Goal: Task Accomplishment & Management: Use online tool/utility

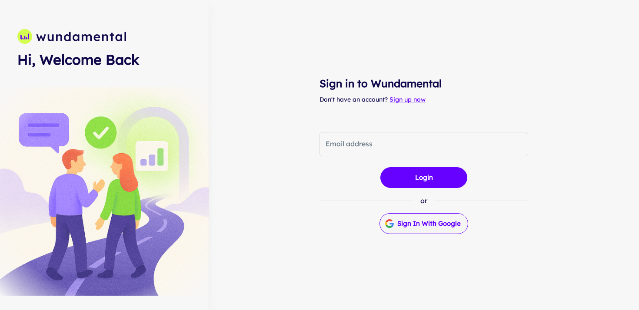
click at [420, 223] on button "Sign in with Google" at bounding box center [423, 223] width 89 height 21
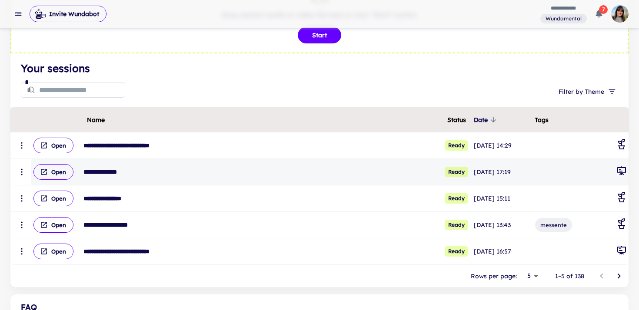
scroll to position [75, 0]
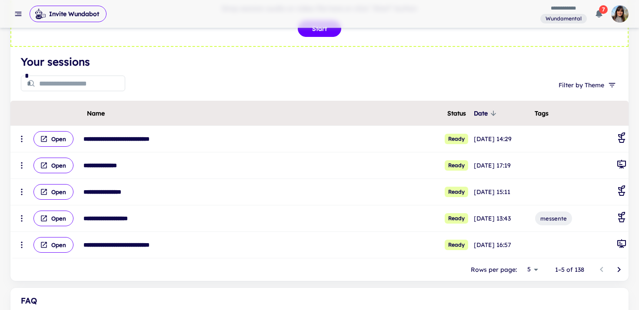
click at [621, 269] on icon "Go to next page" at bounding box center [619, 270] width 10 height 10
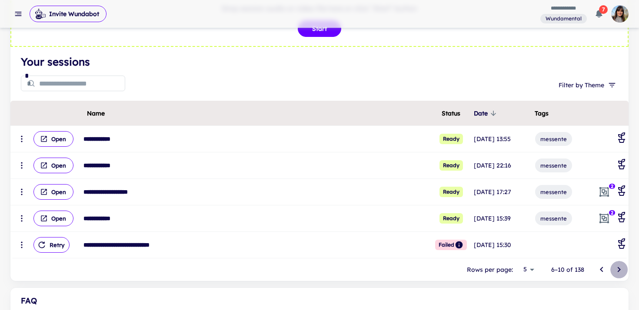
click at [618, 269] on icon "Go to next page" at bounding box center [619, 270] width 10 height 10
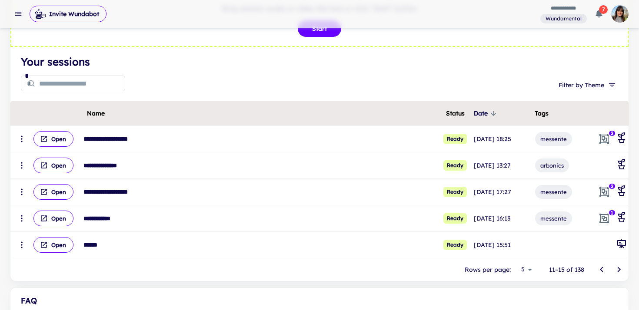
click at [619, 269] on icon "Go to next page" at bounding box center [618, 269] width 3 height 5
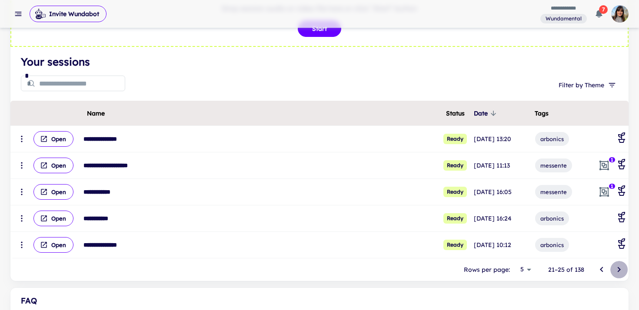
click at [619, 269] on icon "Go to next page" at bounding box center [618, 269] width 3 height 5
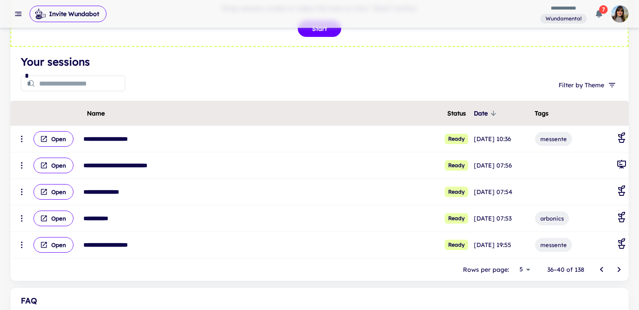
click at [619, 269] on icon "Go to next page" at bounding box center [618, 269] width 3 height 5
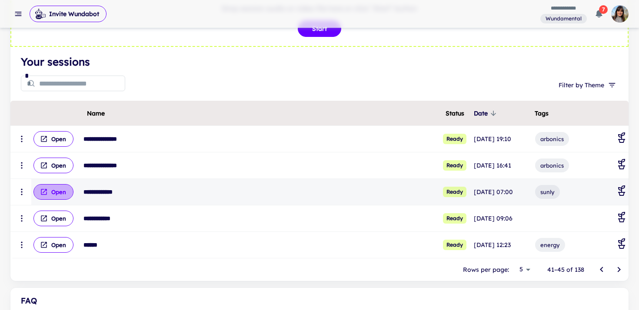
click at [56, 192] on button "Open" at bounding box center [53, 192] width 40 height 16
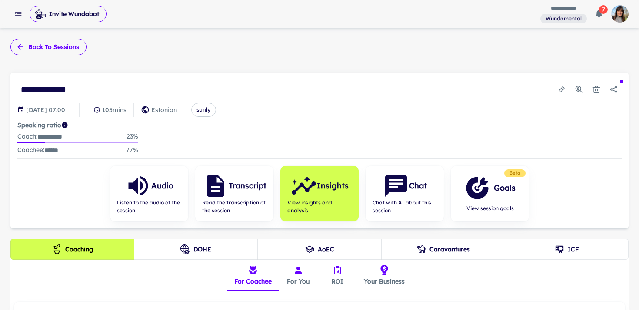
click at [57, 47] on button "Back to sessions" at bounding box center [48, 47] width 76 height 17
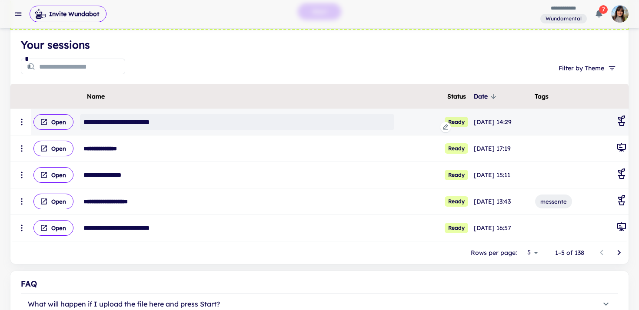
scroll to position [93, 0]
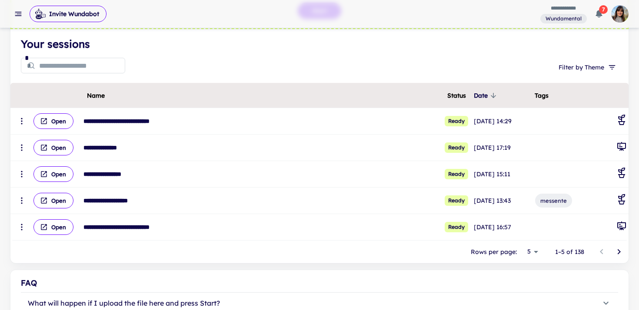
click at [620, 253] on icon "Go to next page" at bounding box center [619, 252] width 10 height 10
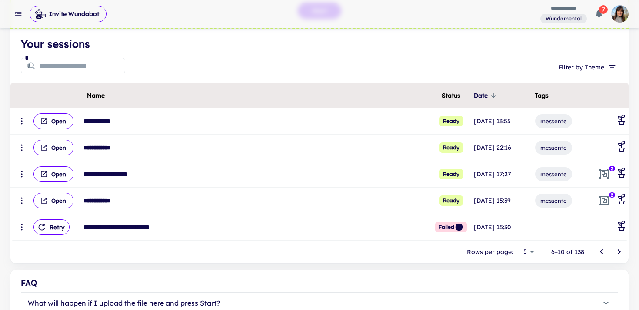
click at [620, 253] on icon "Go to next page" at bounding box center [619, 252] width 10 height 10
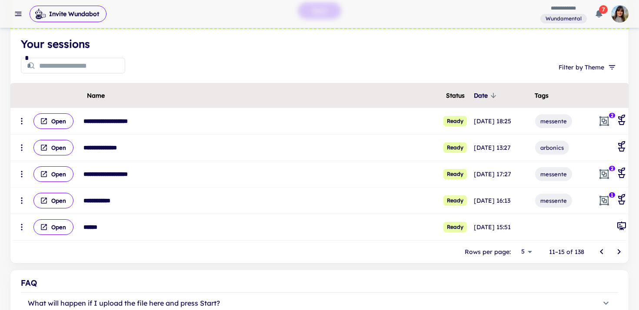
click at [620, 253] on icon "Go to next page" at bounding box center [619, 252] width 10 height 10
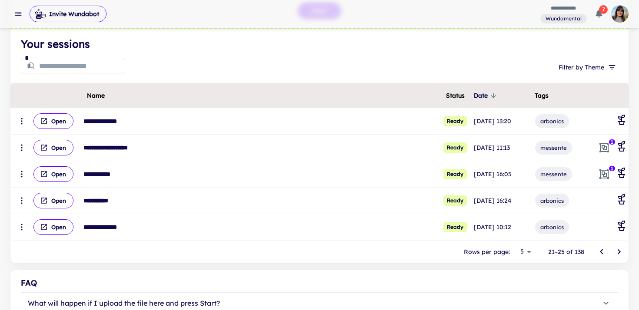
click at [620, 253] on icon "Go to next page" at bounding box center [619, 252] width 10 height 10
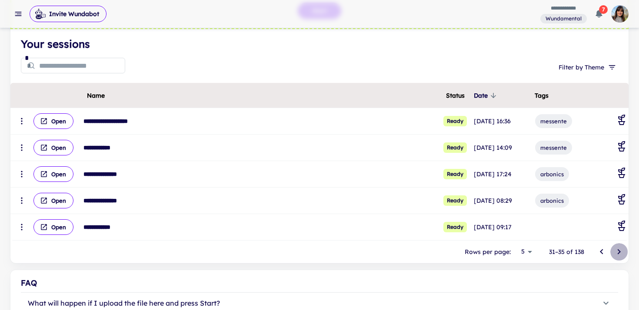
click at [620, 253] on icon "Go to next page" at bounding box center [619, 252] width 10 height 10
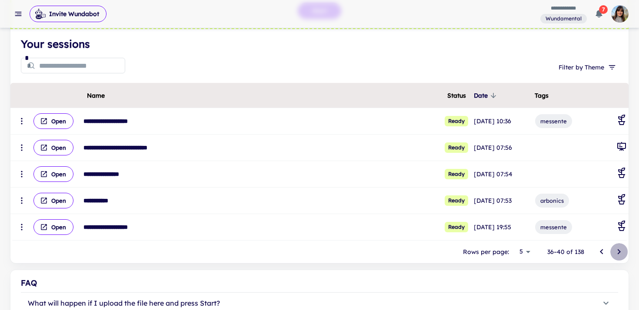
click at [620, 253] on icon "Go to next page" at bounding box center [619, 252] width 10 height 10
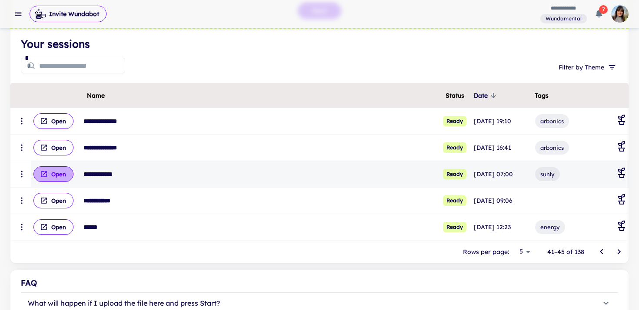
click at [47, 172] on icon "scrollable content" at bounding box center [44, 174] width 8 height 8
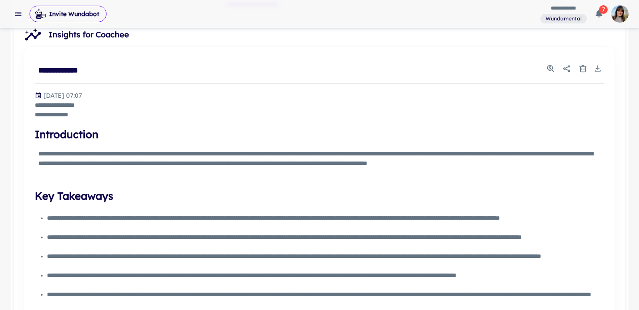
scroll to position [286, 0]
click at [567, 66] on icon "Share report" at bounding box center [566, 69] width 7 height 7
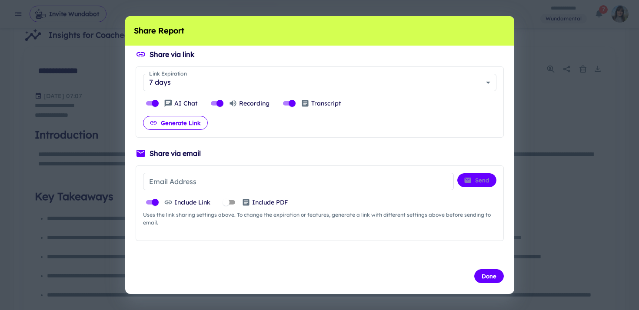
click at [179, 123] on button "Generate Link" at bounding box center [175, 123] width 65 height 14
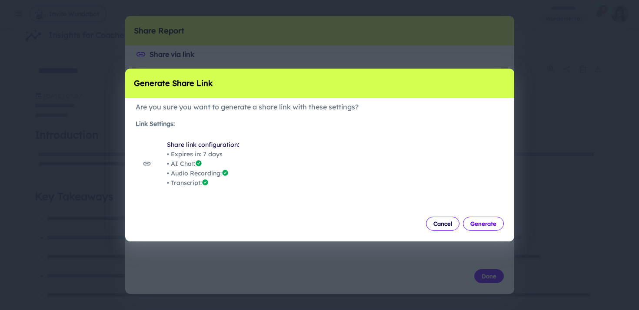
click at [476, 226] on button "Generate" at bounding box center [483, 224] width 41 height 14
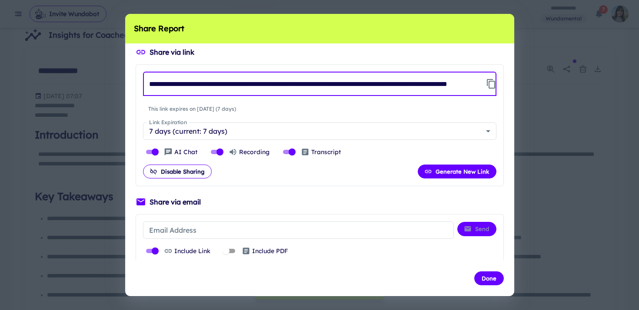
click at [246, 86] on input "**********" at bounding box center [312, 84] width 339 height 24
click at [541, 117] on div "**********" at bounding box center [319, 155] width 639 height 310
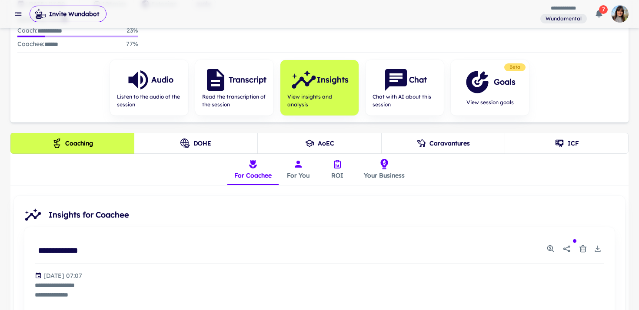
scroll to position [107, 0]
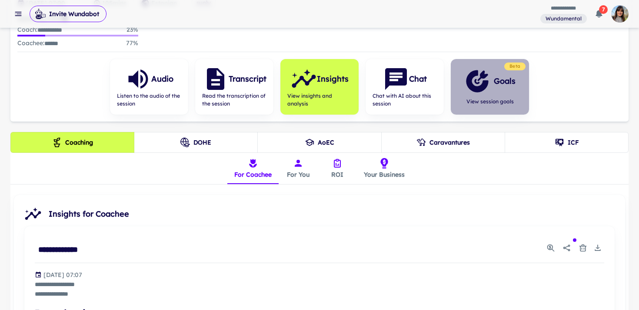
click at [498, 98] on span "View session goals" at bounding box center [489, 102] width 51 height 8
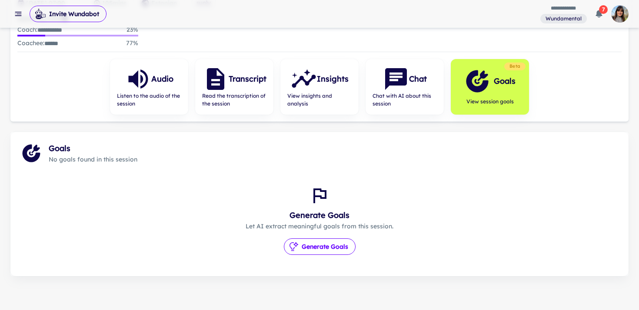
click at [325, 246] on button "Generate Goals" at bounding box center [320, 247] width 72 height 17
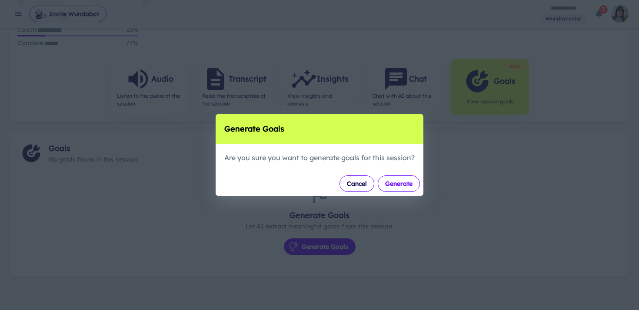
click at [404, 184] on button "Generate" at bounding box center [399, 184] width 42 height 17
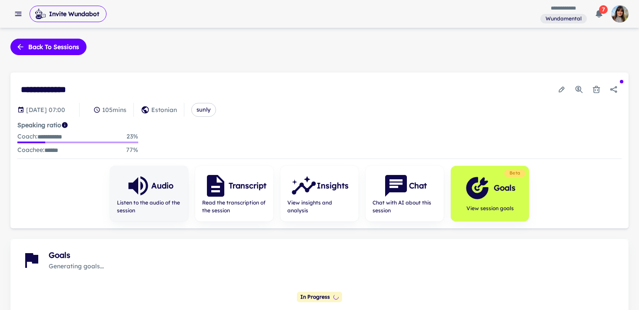
click at [159, 195] on div "Audio" at bounding box center [149, 186] width 48 height 26
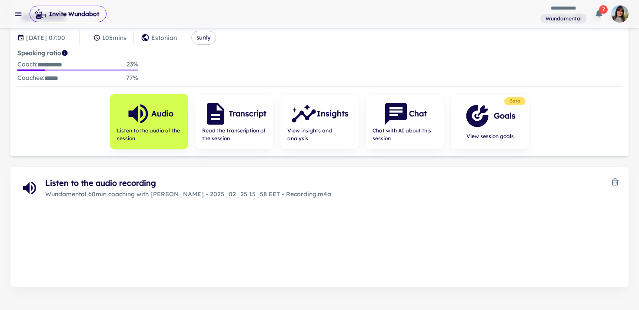
scroll to position [90, 0]
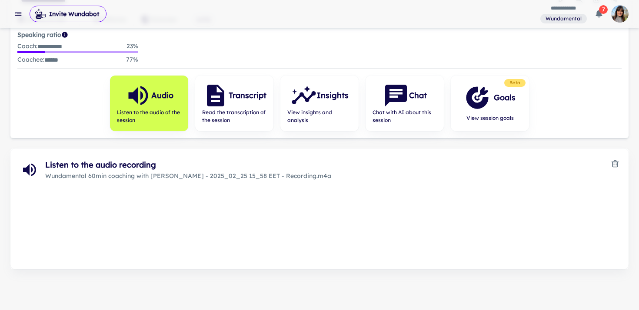
click at [183, 176] on span "Wundamental 60min coaching with [PERSON_NAME] - 2025_02_25 15_58 EET - Recordin…" at bounding box center [326, 176] width 563 height 10
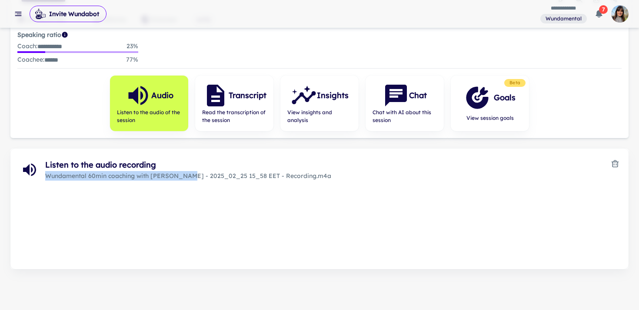
drag, startPoint x: 192, startPoint y: 176, endPoint x: 44, endPoint y: 175, distance: 147.8
click at [44, 175] on div "Listen to the audio recording Wundamental 60min coaching with [PERSON_NAME] - 2…" at bounding box center [319, 165] width 618 height 32
copy span "Wundamental 60min coaching with [PERSON_NAME]"
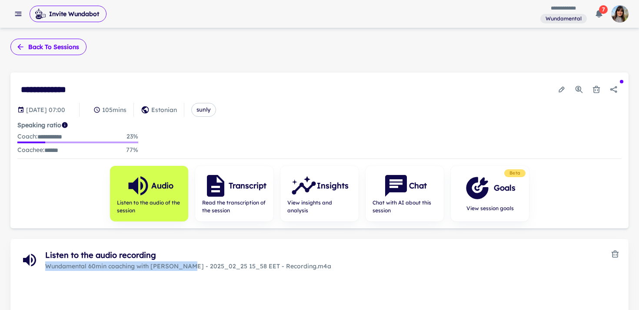
click at [52, 44] on button "Back to sessions" at bounding box center [48, 47] width 76 height 17
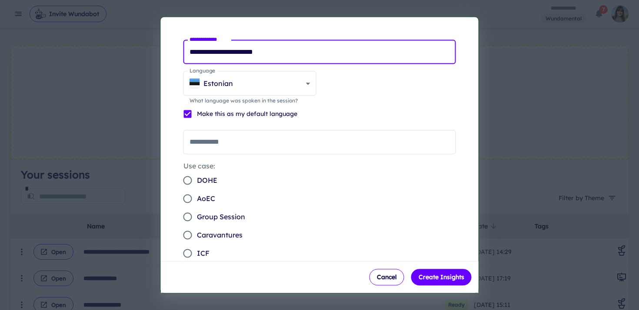
click at [290, 53] on input "**********" at bounding box center [319, 52] width 272 height 24
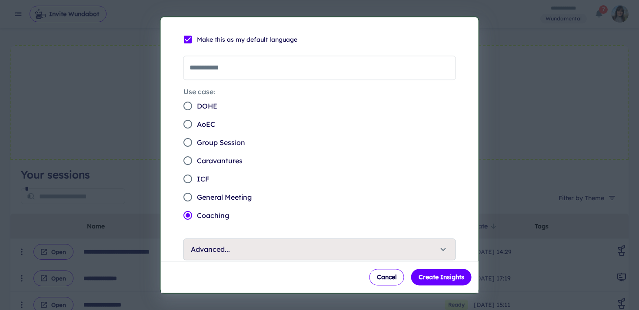
scroll to position [123, 0]
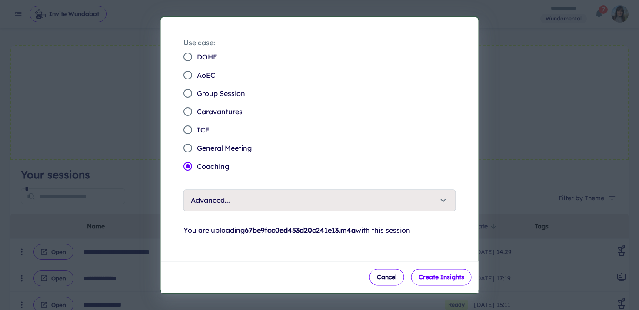
type input "******"
click at [442, 279] on button "Create Insights" at bounding box center [441, 277] width 60 height 17
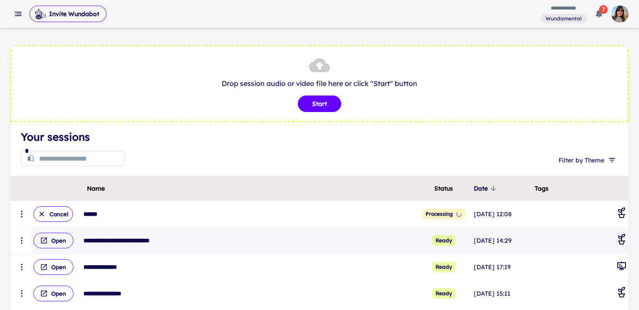
click at [21, 239] on icon "scrollable content" at bounding box center [21, 240] width 9 height 9
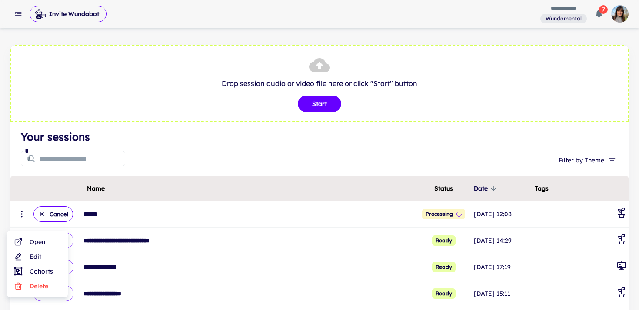
click at [38, 257] on li "Edit" at bounding box center [37, 256] width 54 height 15
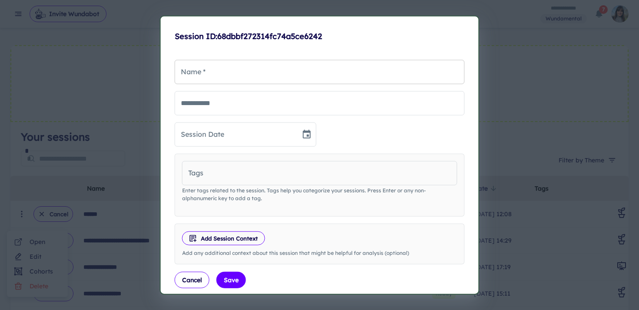
click at [202, 79] on input "Name *" at bounding box center [320, 72] width 290 height 24
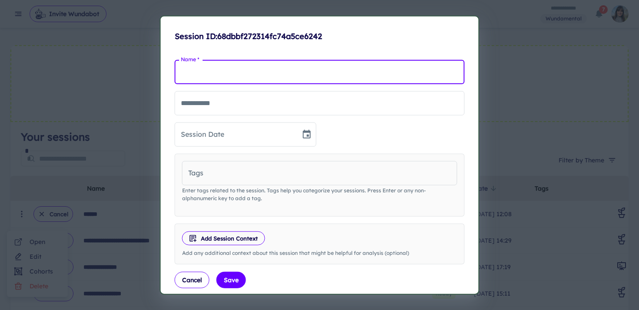
type input "**********"
click at [206, 71] on input "**********" at bounding box center [320, 72] width 290 height 24
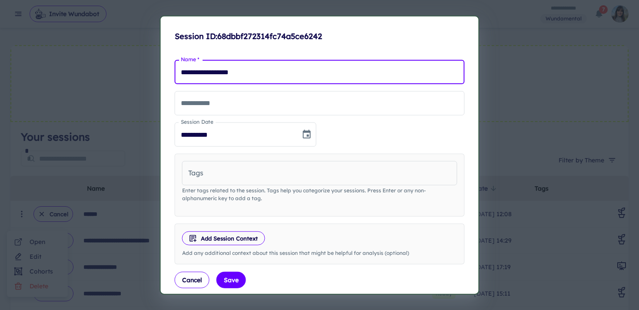
drag, startPoint x: 211, startPoint y: 73, endPoint x: 201, endPoint y: 73, distance: 9.6
click at [201, 73] on input "**********" at bounding box center [320, 72] width 290 height 24
type input "**********"
click at [231, 106] on input "**********" at bounding box center [320, 103] width 290 height 24
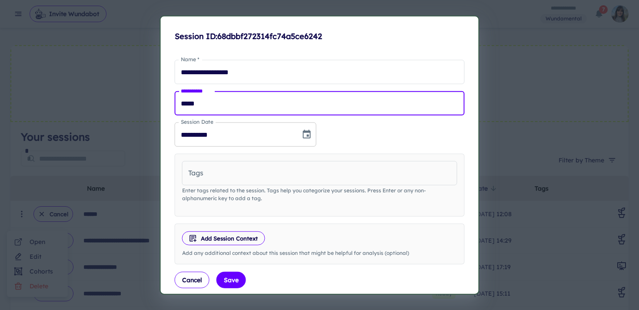
type input "*****"
click at [256, 136] on input "**********" at bounding box center [235, 135] width 120 height 24
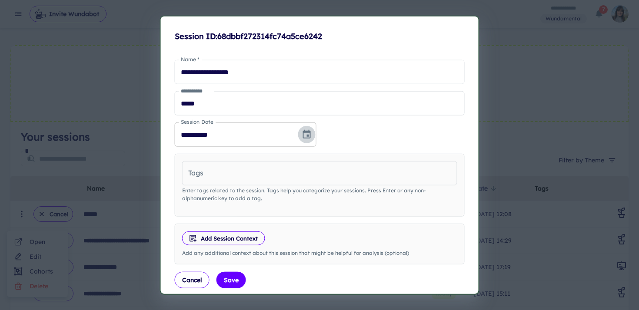
click at [304, 139] on icon "Choose date, selected date is Sep 30, 2025" at bounding box center [306, 134] width 10 height 10
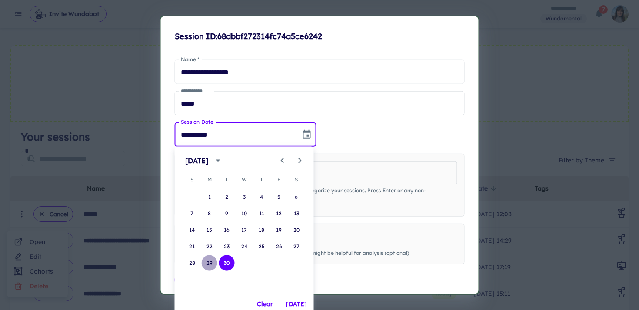
click at [210, 265] on button "29" at bounding box center [210, 264] width 16 height 16
type input "**********"
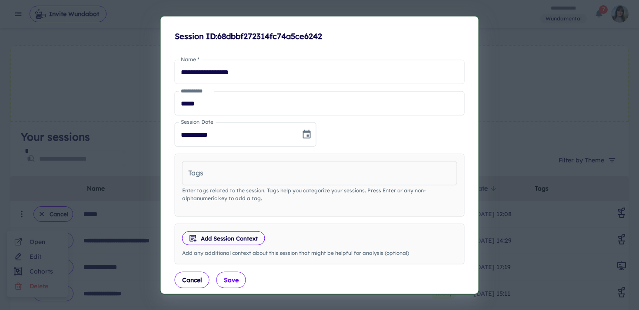
click at [232, 284] on button "Save" at bounding box center [231, 280] width 30 height 17
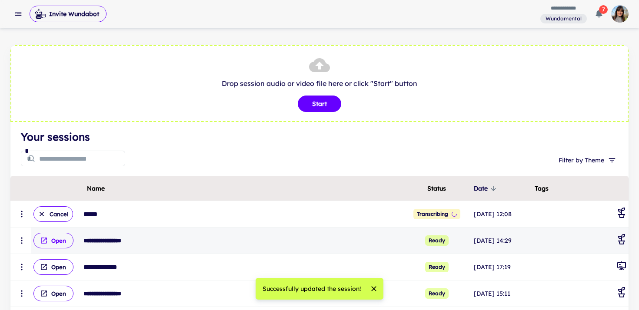
click at [60, 242] on button "Open" at bounding box center [53, 241] width 40 height 16
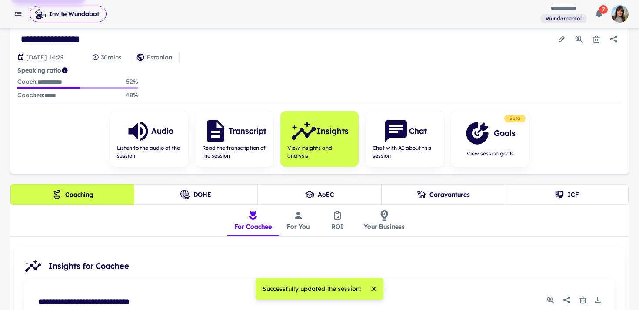
scroll to position [52, 0]
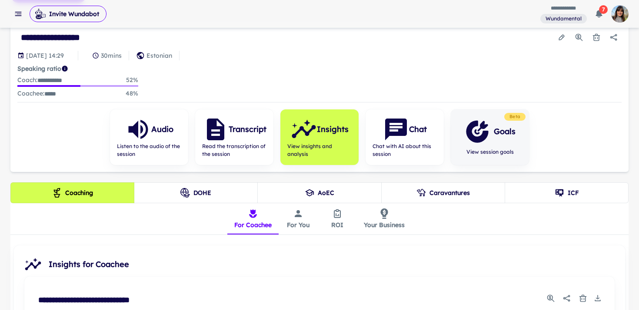
click at [506, 131] on h6 "Goals" at bounding box center [505, 132] width 22 height 12
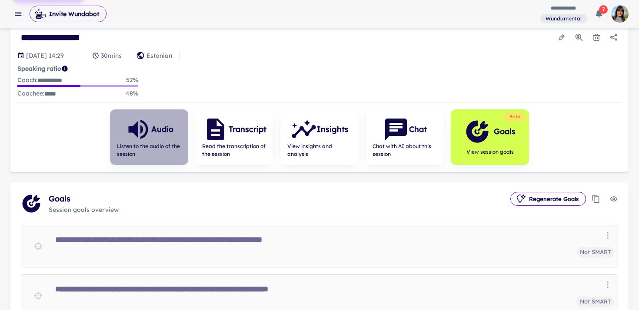
click at [159, 149] on span "Listen to the audio of the session" at bounding box center [149, 151] width 64 height 16
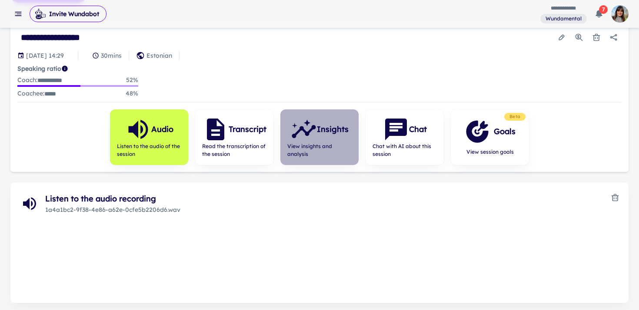
click at [332, 143] on span "View insights and analysis" at bounding box center [319, 151] width 64 height 16
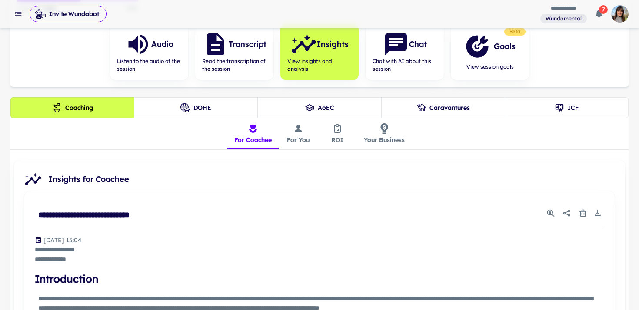
scroll to position [139, 0]
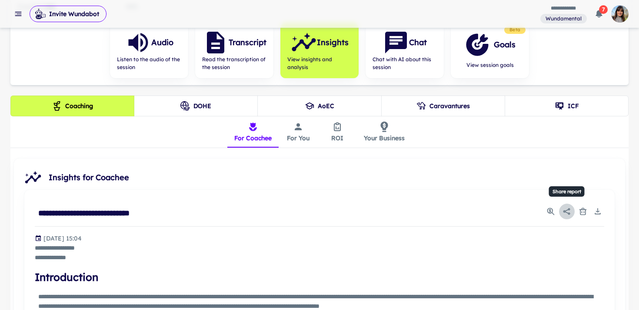
click at [568, 213] on icon "Share report" at bounding box center [566, 211] width 7 height 7
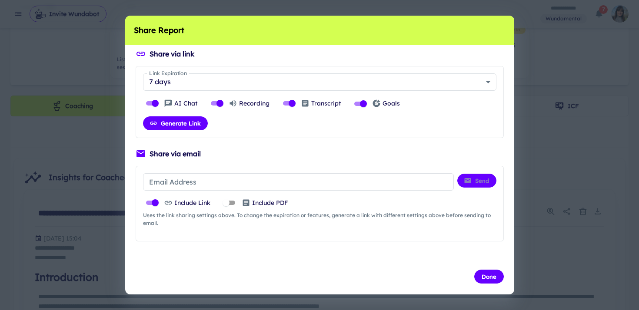
click at [540, 153] on div "Share Report Share via link Link Expiration 7 days * Link Expiration AI Chat Re…" at bounding box center [319, 155] width 639 height 310
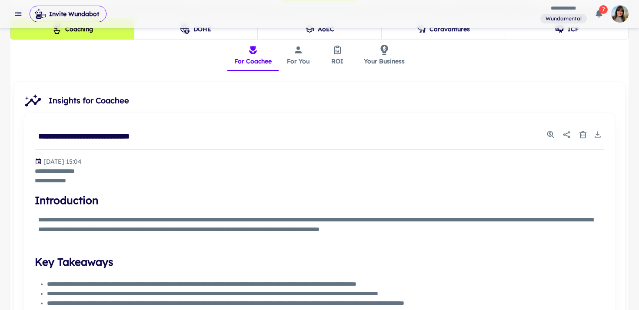
scroll to position [215, 0]
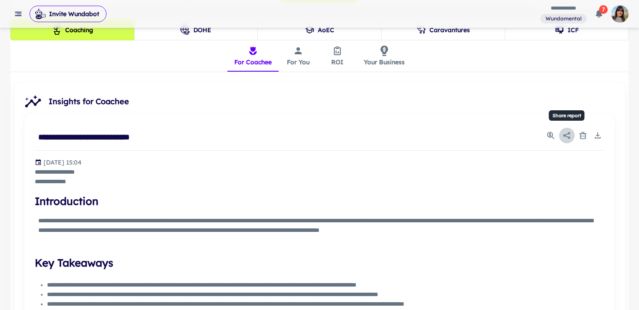
click at [567, 136] on icon "Share report" at bounding box center [566, 135] width 9 height 9
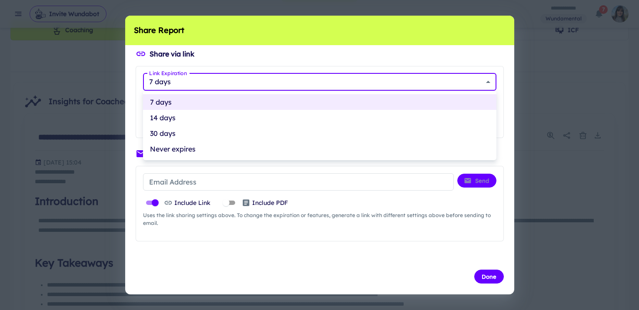
click at [212, 147] on li "Never expires" at bounding box center [319, 149] width 353 height 16
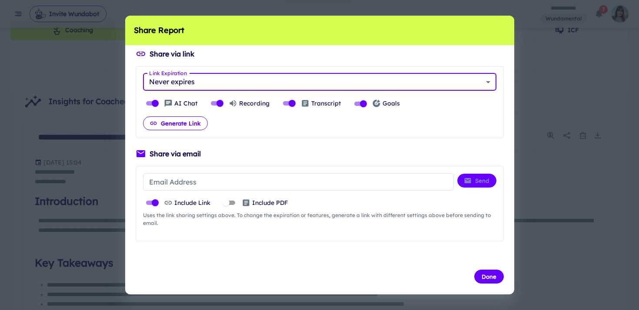
click at [183, 124] on button "Generate Link" at bounding box center [175, 123] width 65 height 14
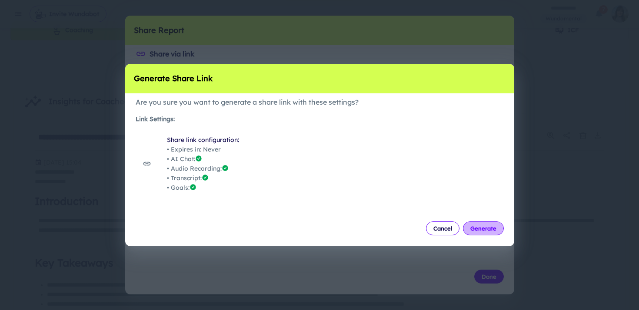
click at [488, 228] on button "Generate" at bounding box center [483, 229] width 41 height 14
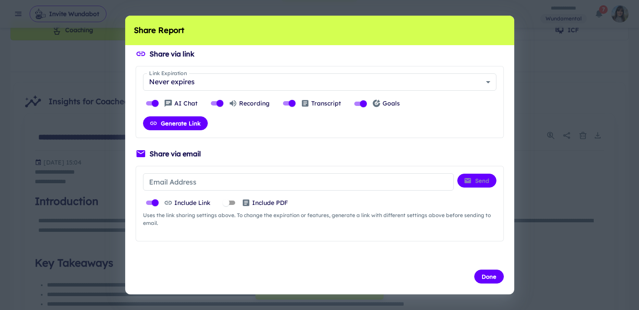
type input "*"
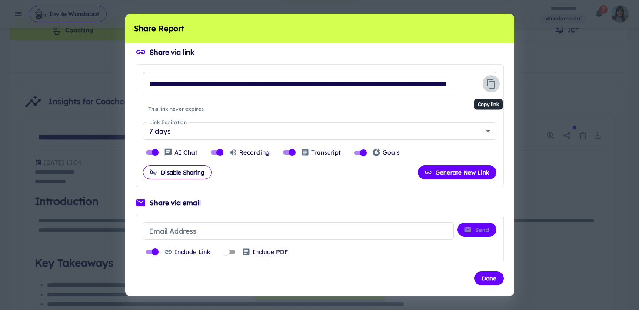
click at [488, 84] on icon "Copy link" at bounding box center [491, 84] width 8 height 10
click at [492, 278] on button "Done" at bounding box center [489, 279] width 30 height 14
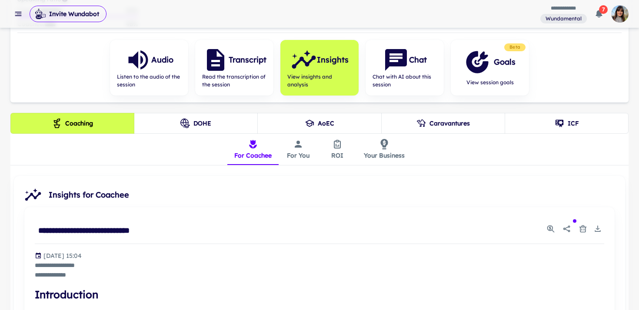
scroll to position [106, 0]
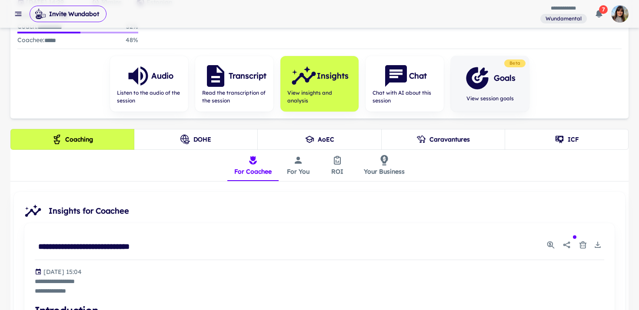
click at [490, 90] on icon "button" at bounding box center [477, 78] width 26 height 26
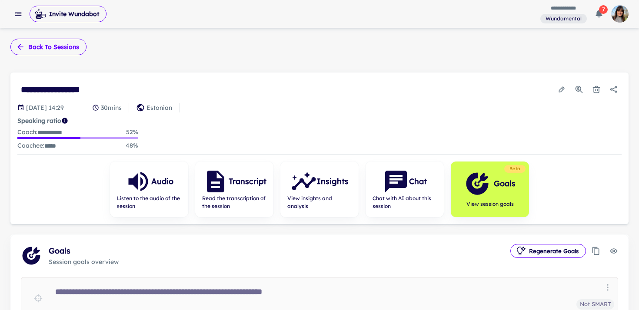
click at [57, 48] on button "Back to sessions" at bounding box center [48, 47] width 76 height 17
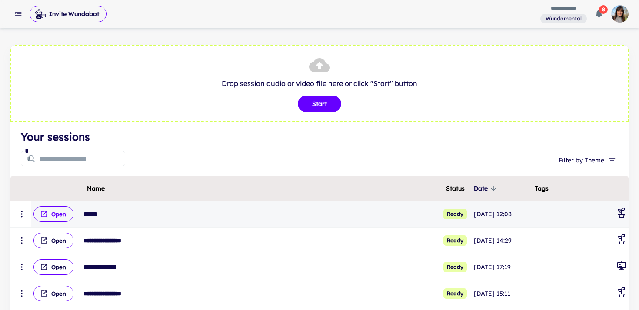
click at [56, 210] on button "Open" at bounding box center [53, 214] width 40 height 16
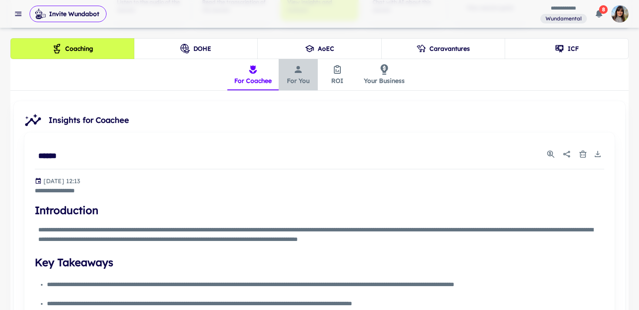
click at [300, 76] on button "For You" at bounding box center [298, 74] width 39 height 31
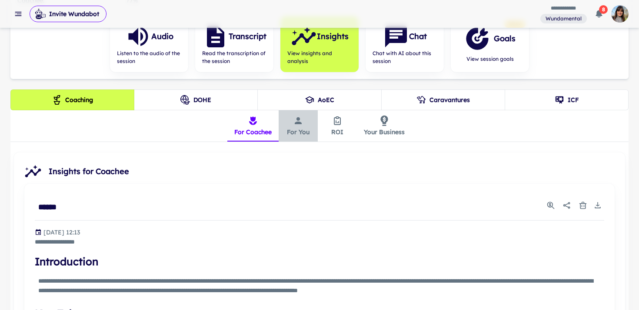
scroll to position [167, 0]
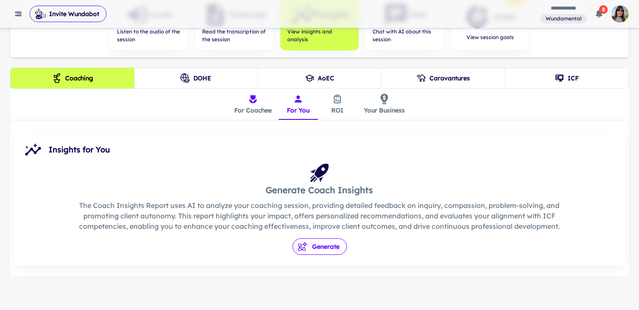
click at [308, 249] on span "button" at bounding box center [303, 246] width 10 height 9
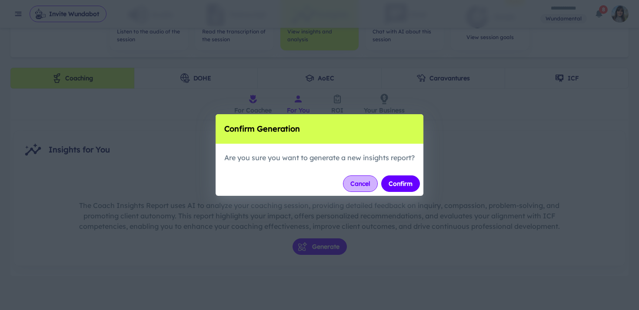
click at [366, 185] on button "Cancel" at bounding box center [360, 184] width 35 height 17
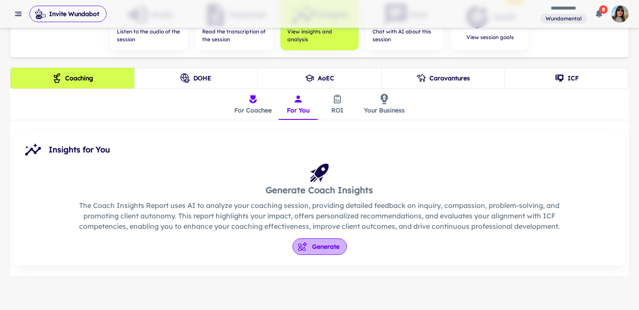
click at [327, 248] on button "Generate" at bounding box center [319, 247] width 54 height 17
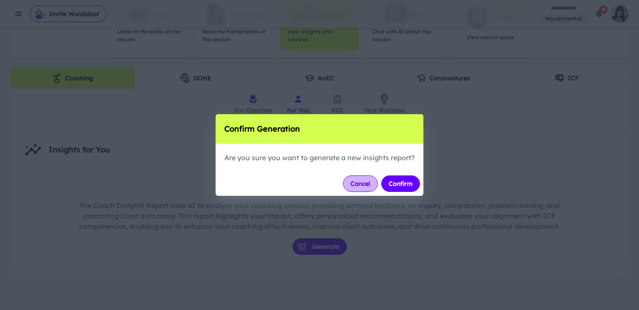
click at [372, 184] on button "Cancel" at bounding box center [360, 184] width 35 height 17
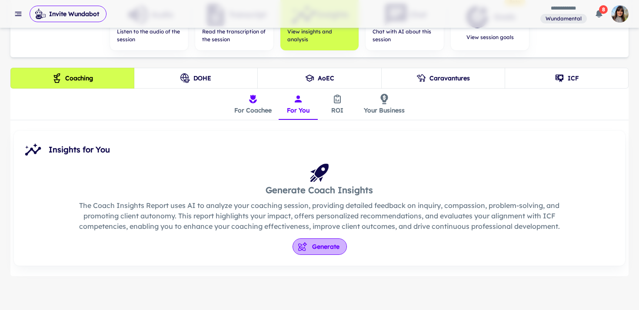
click at [324, 251] on button "Generate" at bounding box center [319, 247] width 54 height 17
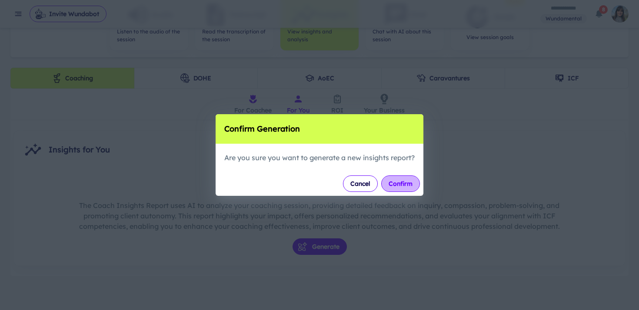
click at [406, 180] on button "Confirm" at bounding box center [400, 184] width 39 height 17
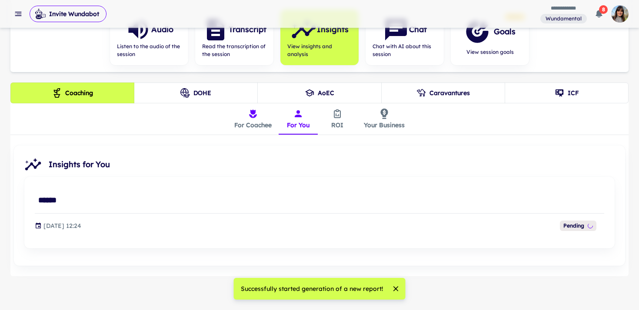
scroll to position [155, 0]
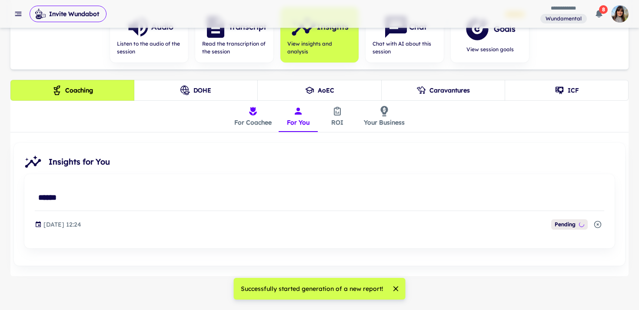
click at [337, 111] on icon "insights tabs" at bounding box center [337, 111] width 10 height 10
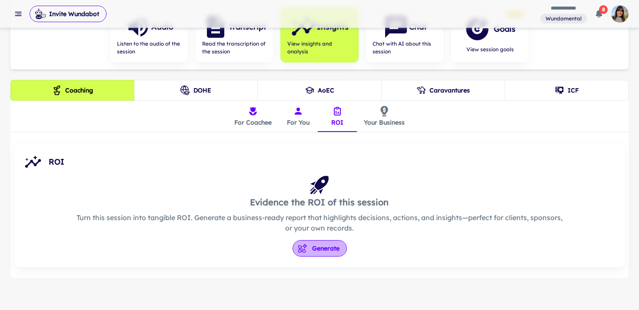
click at [325, 248] on button "Generate" at bounding box center [319, 248] width 54 height 17
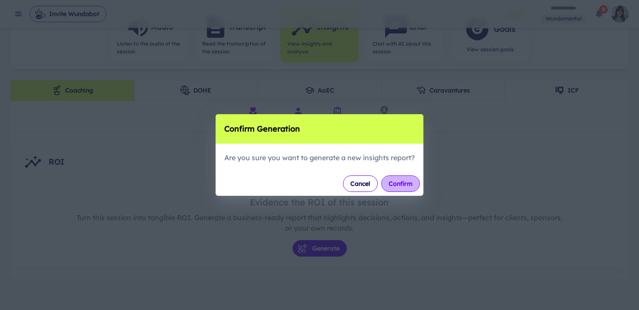
click at [398, 184] on button "Confirm" at bounding box center [400, 184] width 39 height 17
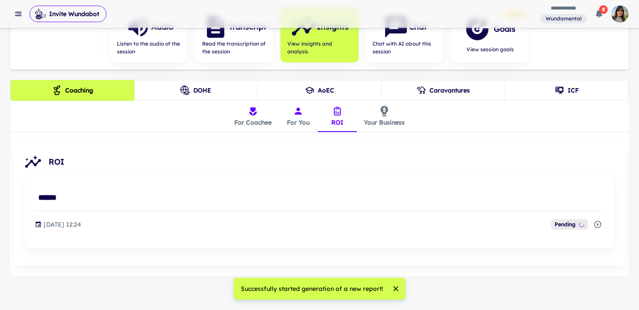
click at [385, 117] on button "Your Business" at bounding box center [384, 116] width 55 height 31
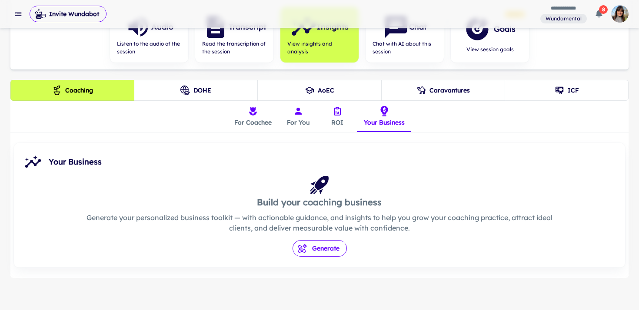
click at [321, 248] on button "Generate" at bounding box center [319, 248] width 54 height 17
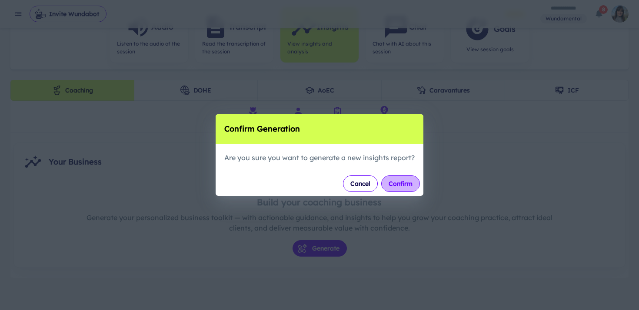
click at [407, 181] on button "Confirm" at bounding box center [400, 184] width 39 height 17
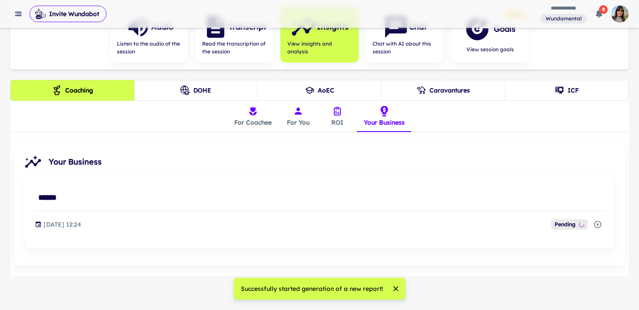
click at [567, 89] on button "ICF" at bounding box center [567, 90] width 124 height 21
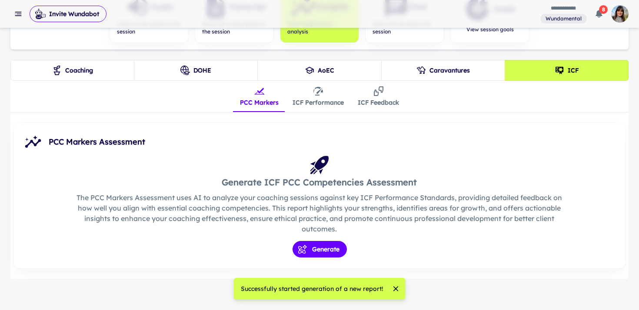
scroll to position [177, 0]
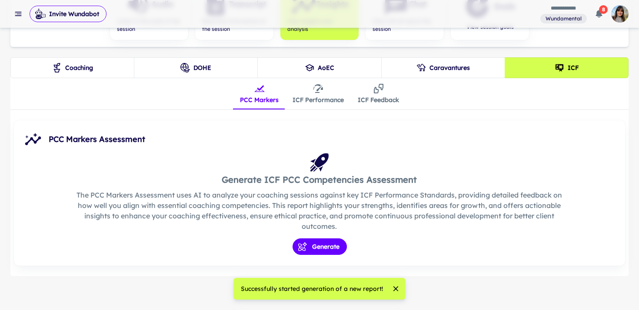
type button "4"
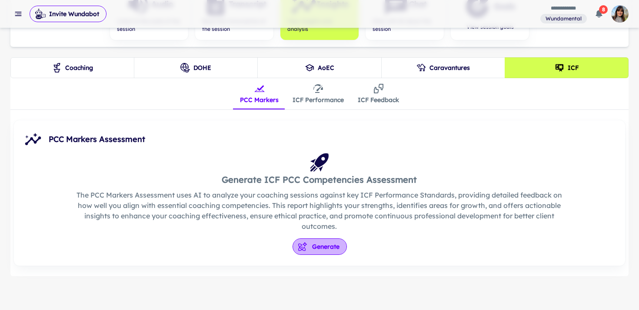
click at [325, 246] on button "Generate" at bounding box center [319, 247] width 54 height 17
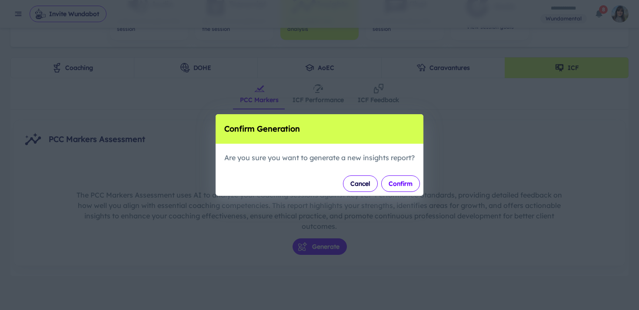
click at [400, 188] on button "Confirm" at bounding box center [400, 184] width 39 height 17
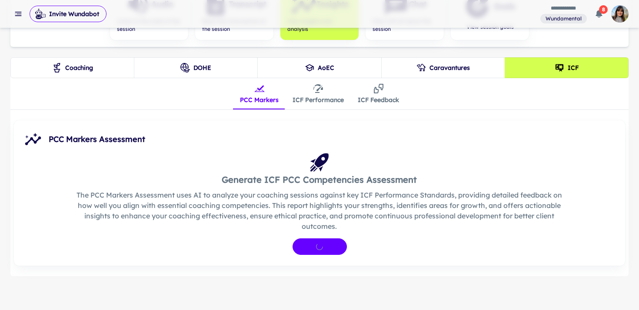
scroll to position [155, 0]
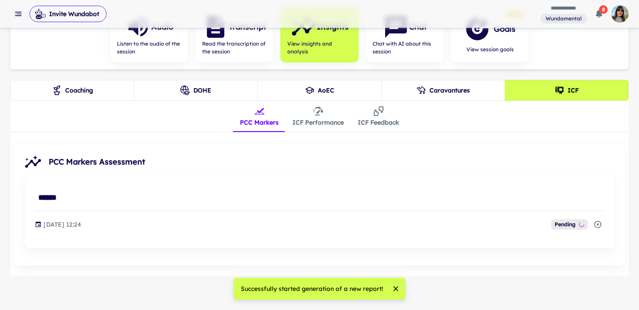
click at [315, 120] on button "ICF Performance" at bounding box center [317, 116] width 65 height 31
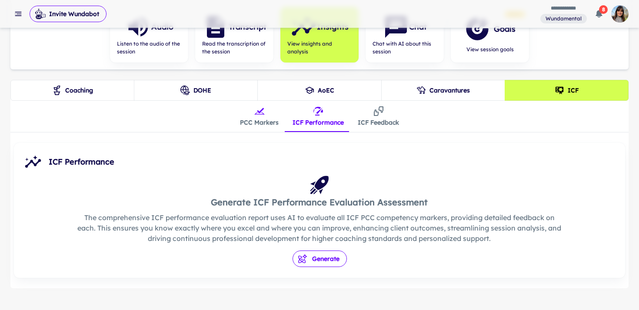
click at [322, 257] on button "Generate" at bounding box center [319, 259] width 54 height 17
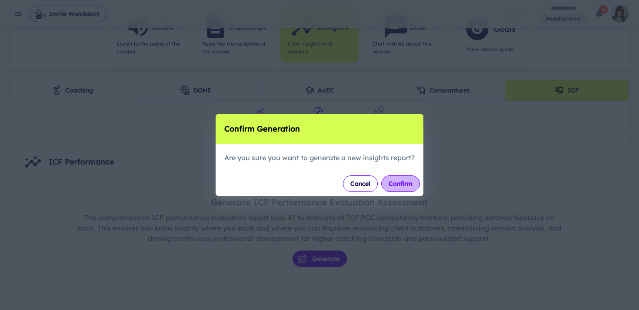
click at [404, 180] on button "Confirm" at bounding box center [400, 184] width 39 height 17
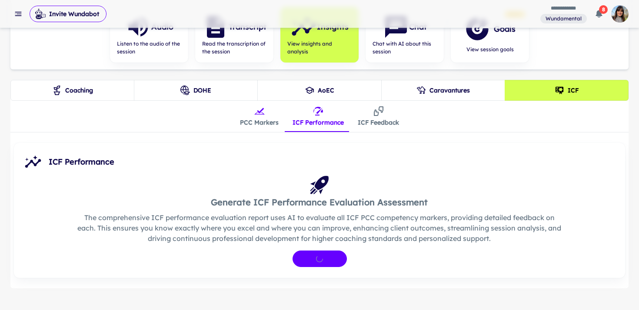
click at [378, 117] on button "ICF Feedback" at bounding box center [378, 116] width 55 height 31
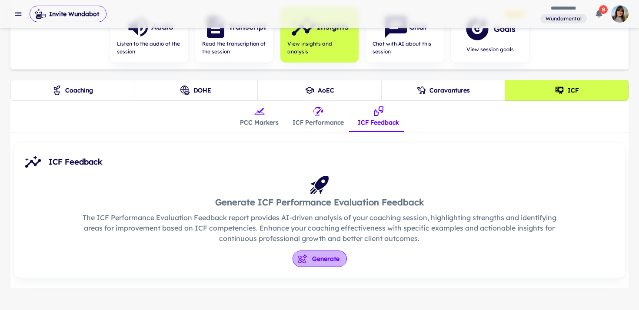
click at [315, 259] on button "Generate" at bounding box center [319, 259] width 54 height 17
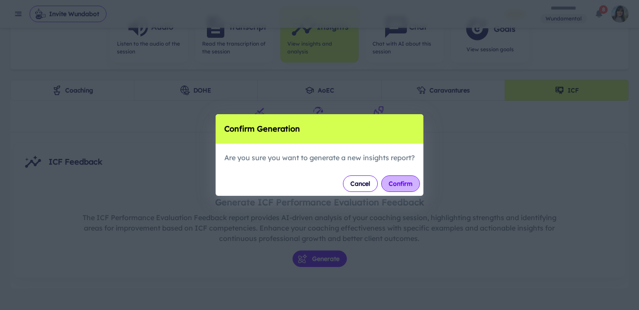
click at [404, 183] on button "Confirm" at bounding box center [400, 184] width 39 height 17
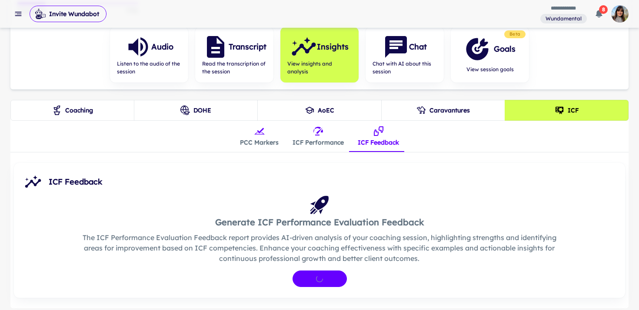
scroll to position [123, 0]
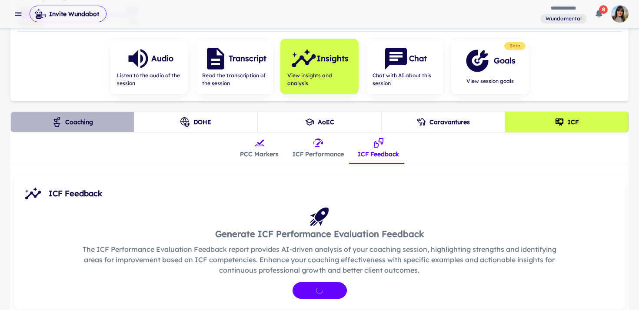
click at [92, 124] on button "Coaching" at bounding box center [72, 122] width 124 height 21
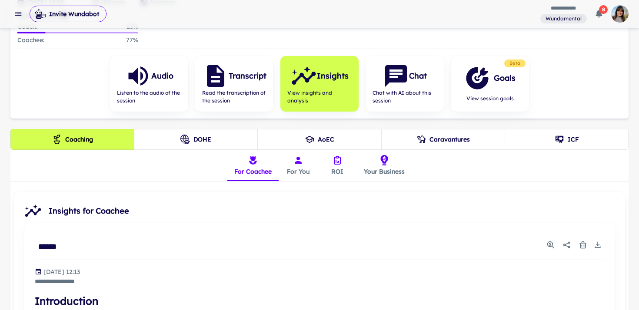
scroll to position [110, 0]
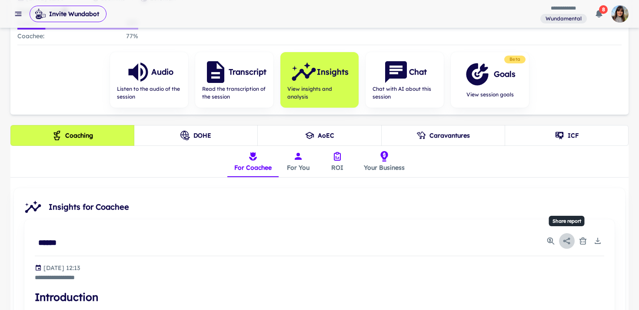
click at [568, 242] on icon "Share report" at bounding box center [566, 241] width 9 height 9
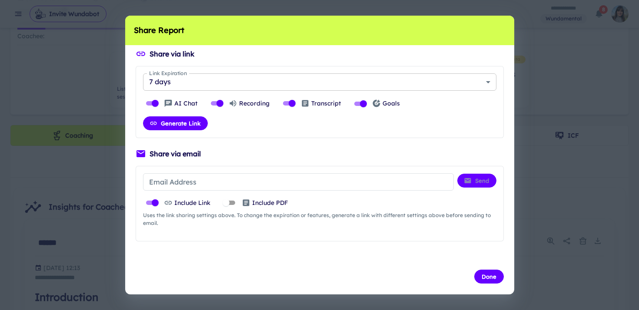
click at [379, 78] on body "**********" at bounding box center [319, 45] width 639 height 310
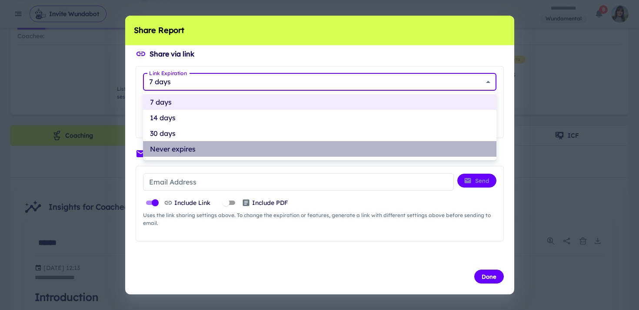
click at [231, 149] on li "Never expires" at bounding box center [319, 149] width 353 height 16
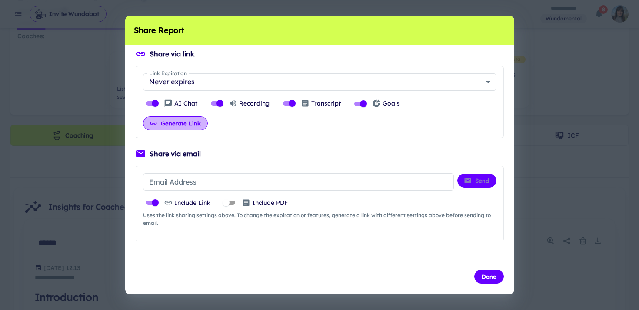
click at [195, 125] on button "Generate Link" at bounding box center [175, 123] width 65 height 14
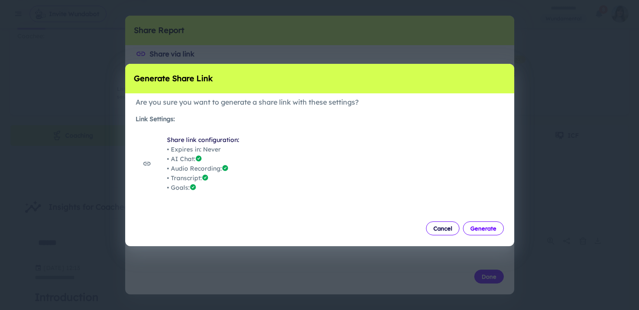
click at [480, 229] on button "Generate" at bounding box center [483, 229] width 41 height 14
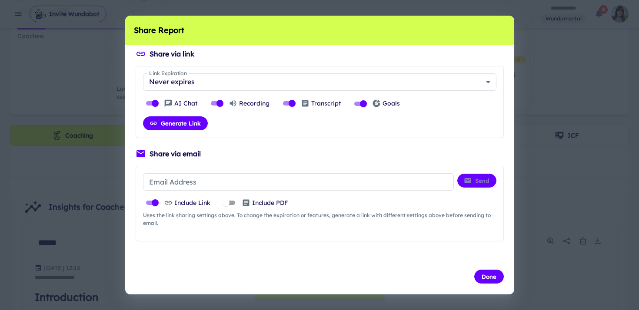
type input "*"
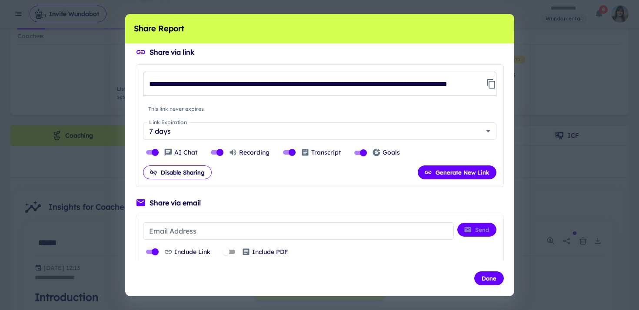
click at [316, 85] on input "**********" at bounding box center [312, 84] width 339 height 24
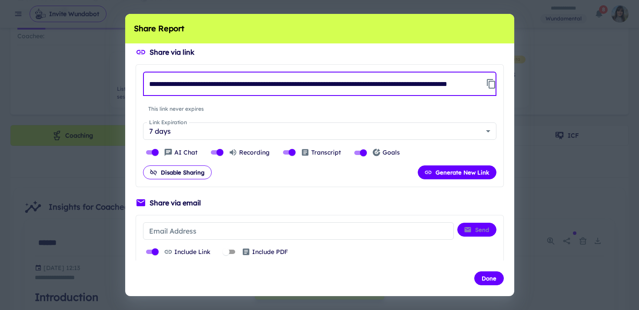
click at [316, 85] on input "**********" at bounding box center [312, 84] width 339 height 24
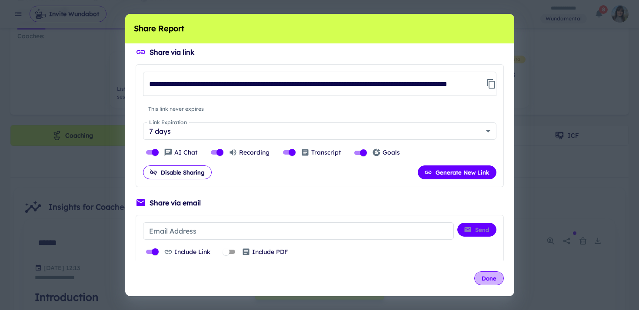
click at [481, 278] on button "Done" at bounding box center [489, 279] width 30 height 14
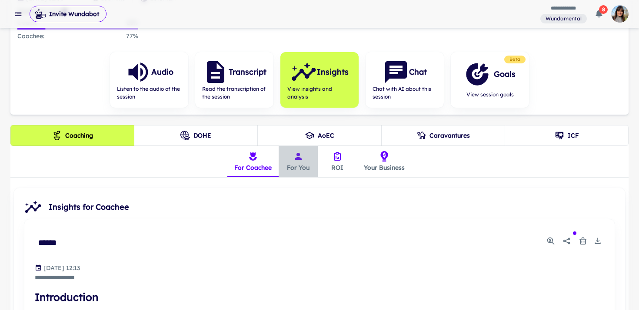
click at [298, 160] on icon "insights tabs" at bounding box center [298, 156] width 10 height 10
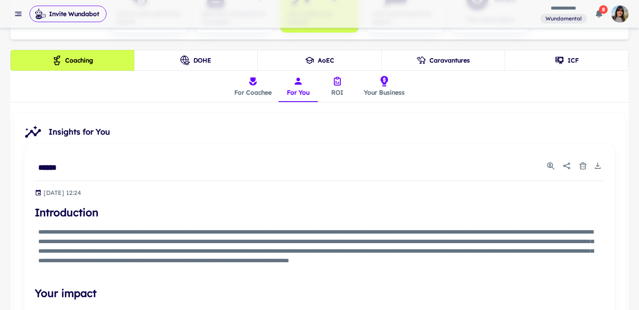
scroll to position [185, 0]
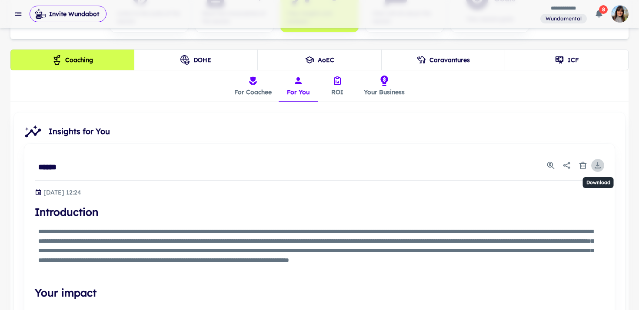
click at [598, 165] on icon "Download" at bounding box center [597, 165] width 9 height 9
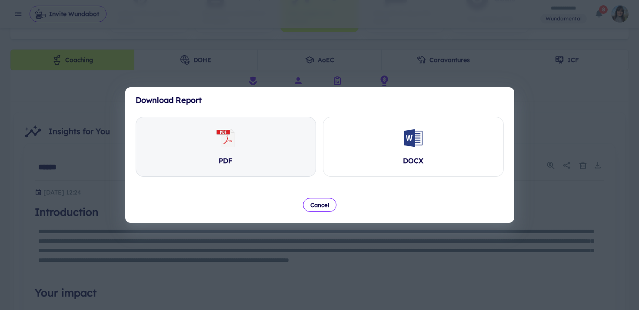
click at [248, 143] on div "PDF" at bounding box center [226, 146] width 180 height 59
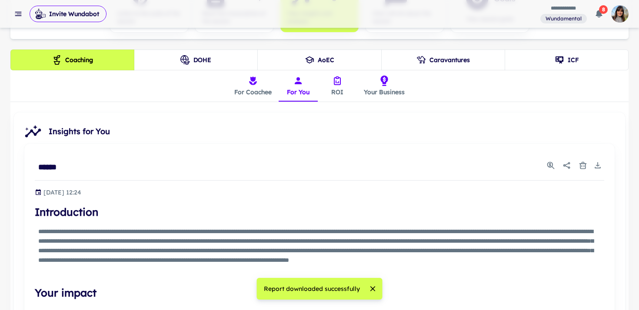
click at [336, 90] on button "ROI" at bounding box center [337, 85] width 39 height 31
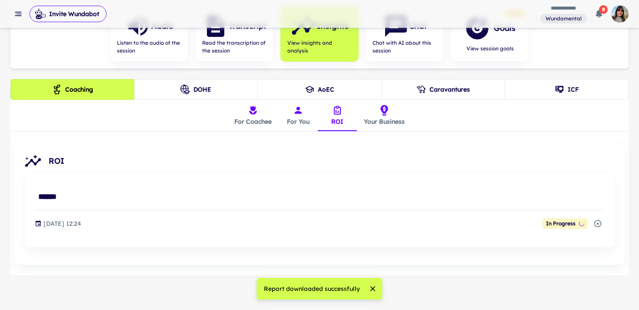
scroll to position [155, 0]
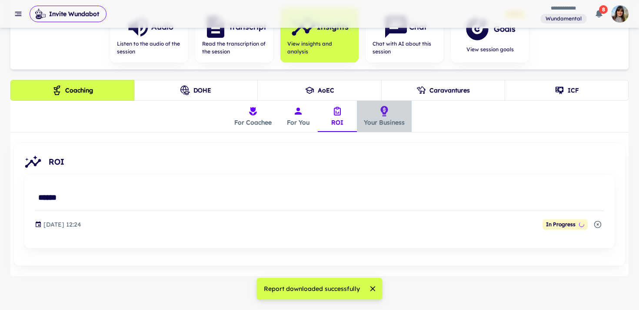
click at [385, 115] on icon "insights tabs" at bounding box center [383, 111] width 7 height 10
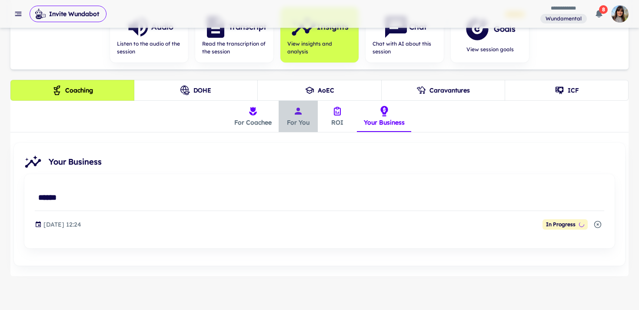
click at [295, 119] on button "For You" at bounding box center [298, 116] width 39 height 31
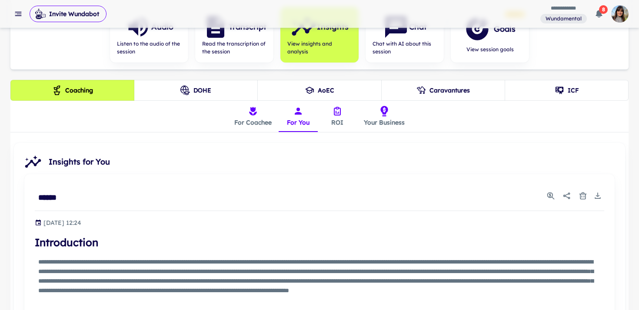
click at [339, 119] on button "ROI" at bounding box center [337, 116] width 39 height 31
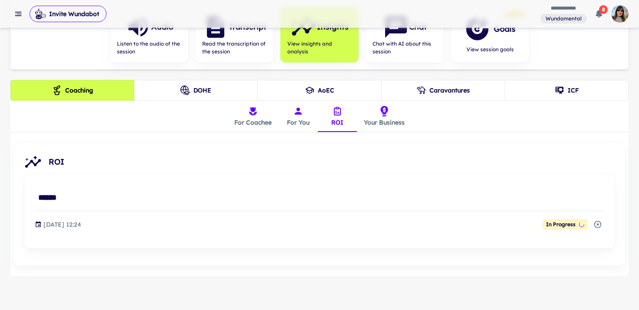
click at [385, 121] on button "Your Business" at bounding box center [384, 116] width 55 height 31
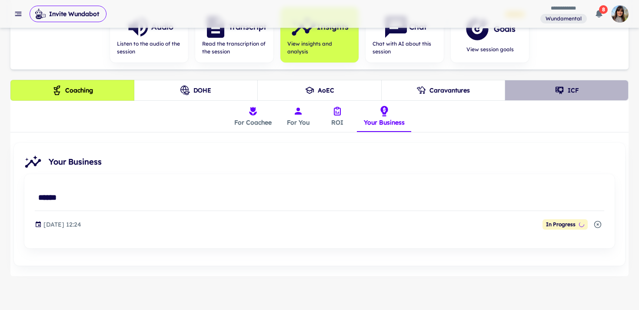
click at [562, 83] on button "ICF" at bounding box center [567, 90] width 124 height 21
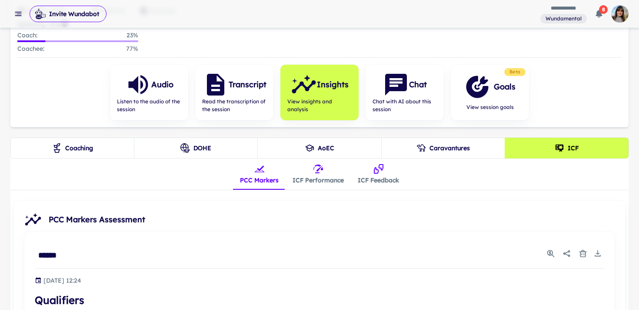
scroll to position [125, 0]
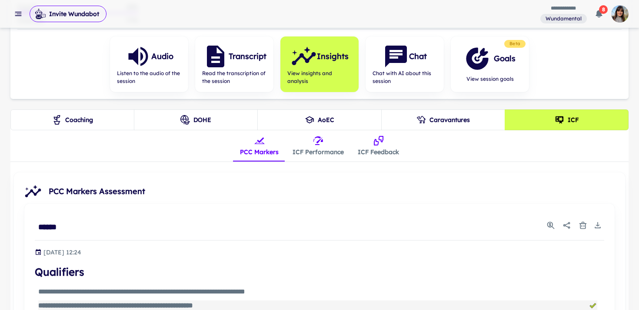
click at [83, 123] on button "Coaching" at bounding box center [72, 120] width 124 height 21
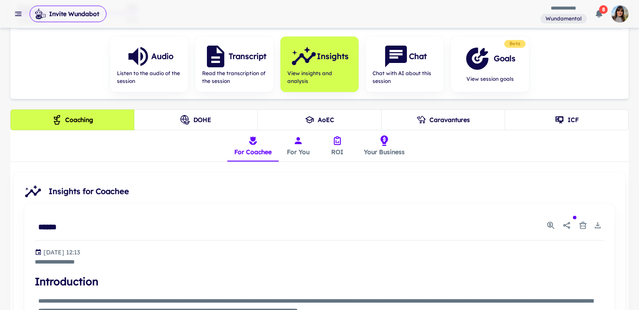
click at [334, 146] on button "ROI" at bounding box center [337, 145] width 39 height 31
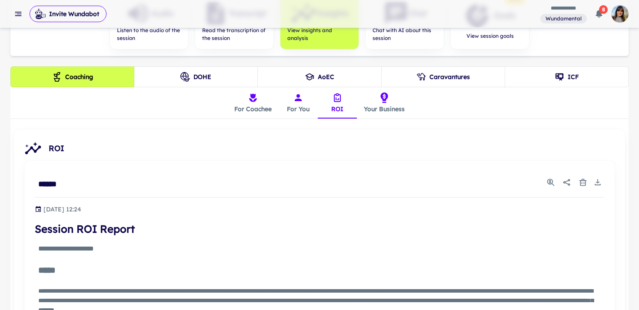
scroll to position [182, 0]
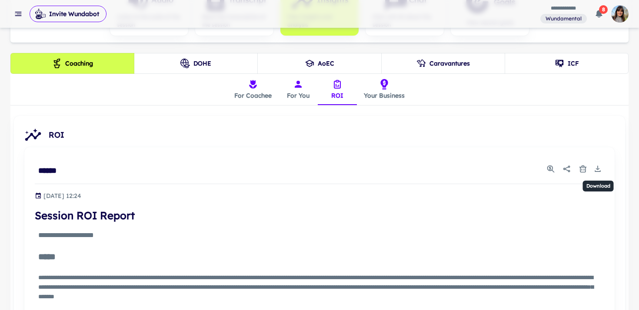
click at [598, 169] on icon "Download" at bounding box center [597, 169] width 3 height 2
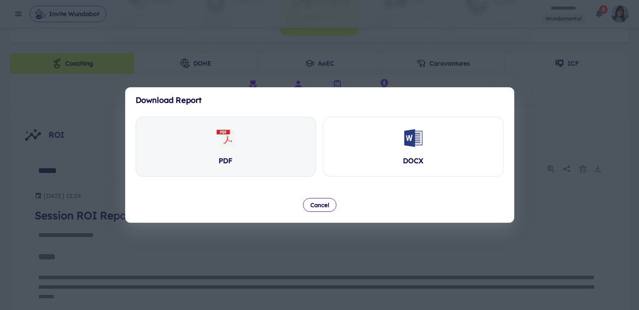
click at [257, 153] on div "PDF" at bounding box center [226, 146] width 180 height 59
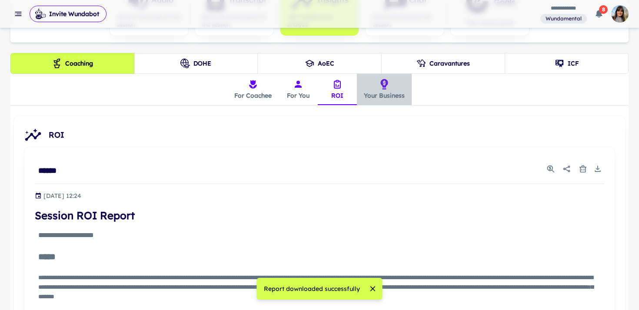
click at [387, 86] on icon "insights tabs" at bounding box center [384, 84] width 10 height 10
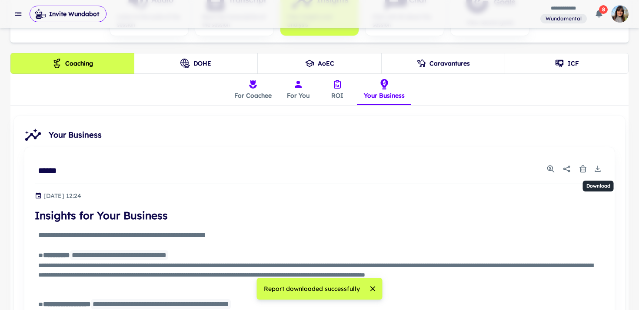
click at [598, 170] on icon "Download" at bounding box center [597, 169] width 9 height 9
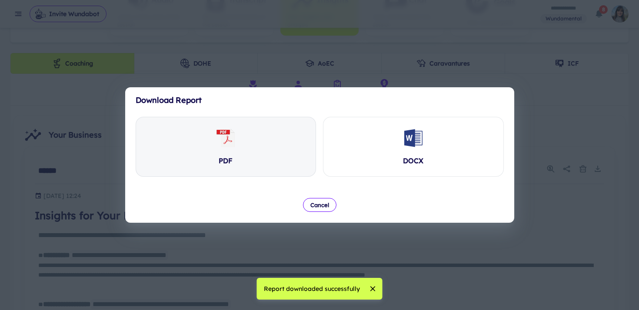
click at [222, 162] on div "PDF" at bounding box center [226, 161] width 14 height 10
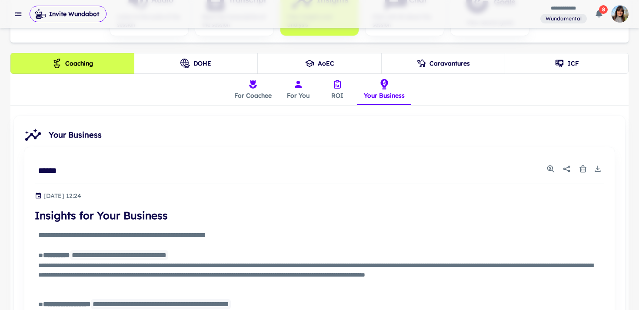
click at [573, 65] on button "ICF" at bounding box center [567, 63] width 124 height 21
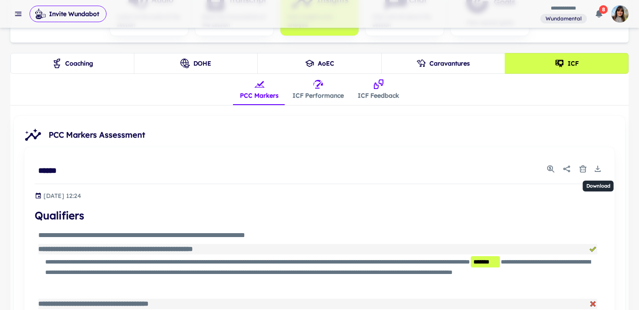
click at [598, 171] on rect "Download" at bounding box center [597, 171] width 6 height 1
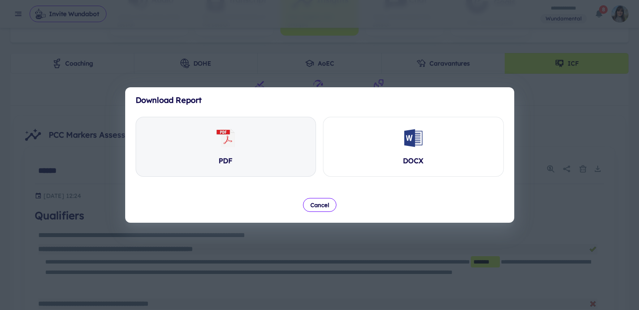
click at [235, 144] on icon at bounding box center [225, 138] width 21 height 21
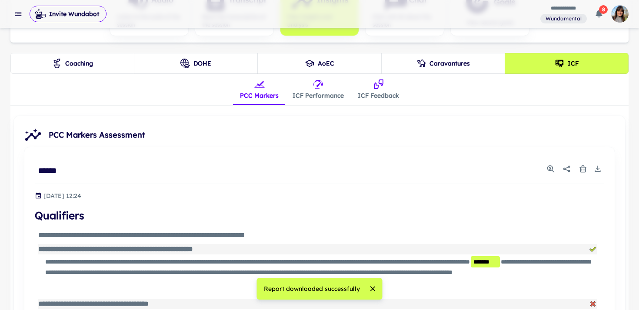
click at [321, 92] on button "ICF Performance" at bounding box center [317, 89] width 65 height 31
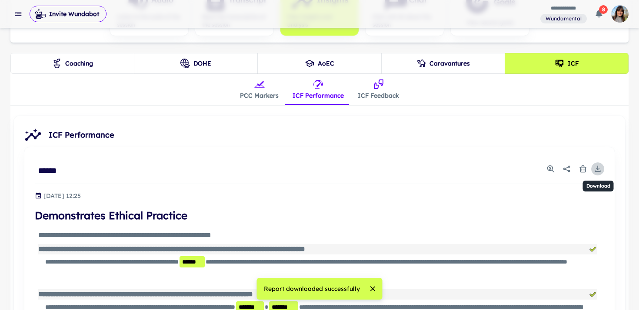
click at [599, 169] on icon "Download" at bounding box center [597, 169] width 9 height 9
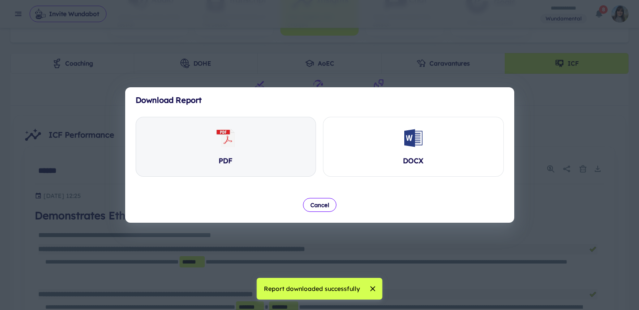
click at [288, 154] on div "PDF" at bounding box center [226, 146] width 180 height 59
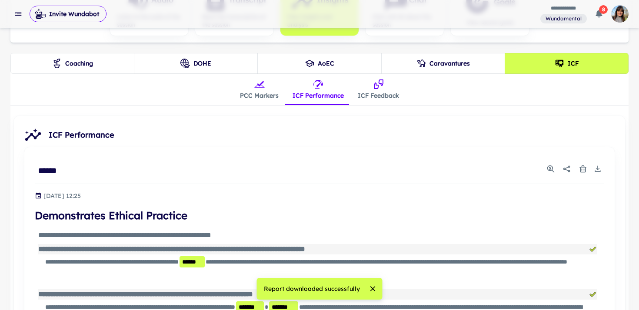
click at [377, 82] on icon "insights tabs" at bounding box center [379, 85] width 10 height 10
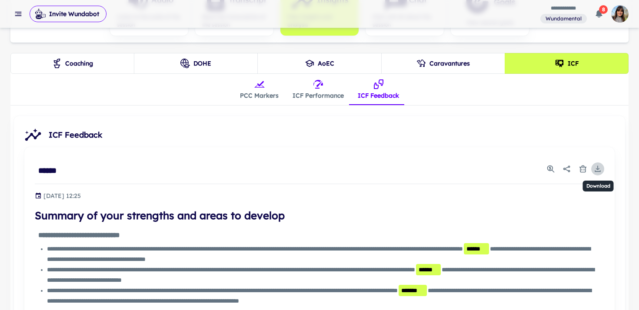
click at [596, 171] on rect "Download" at bounding box center [597, 171] width 6 height 1
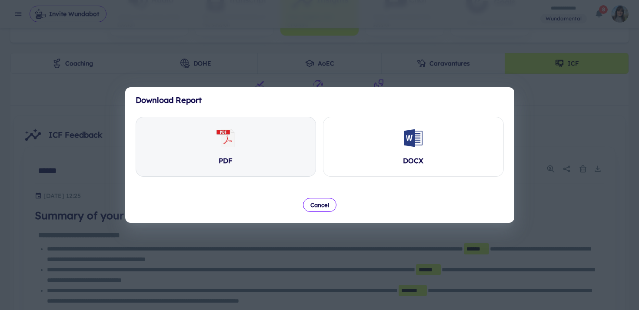
click at [206, 157] on div "PDF" at bounding box center [226, 146] width 180 height 59
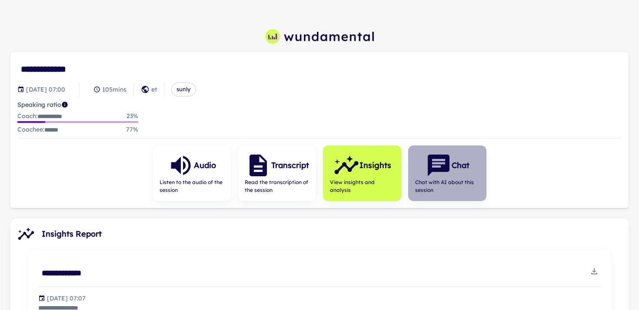
click at [428, 188] on span "Chat with AI about this session" at bounding box center [447, 187] width 64 height 16
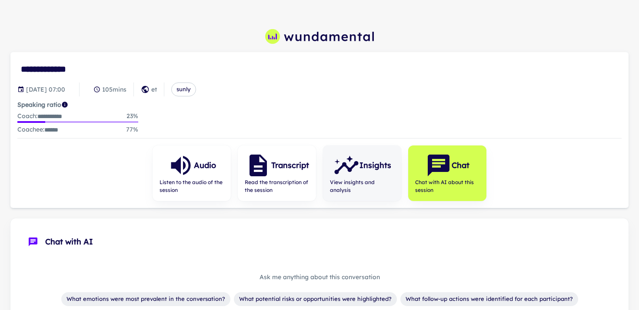
click at [343, 174] on icon "button" at bounding box center [346, 166] width 26 height 26
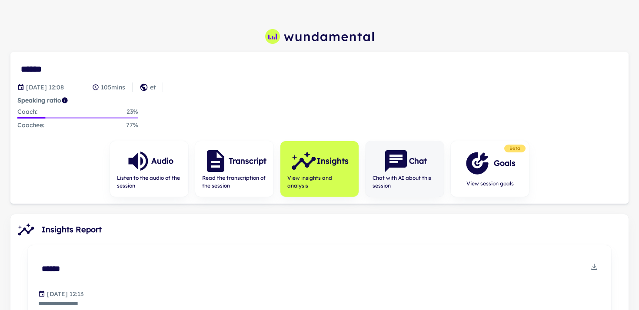
click at [402, 178] on span "Chat with AI about this session" at bounding box center [404, 182] width 64 height 16
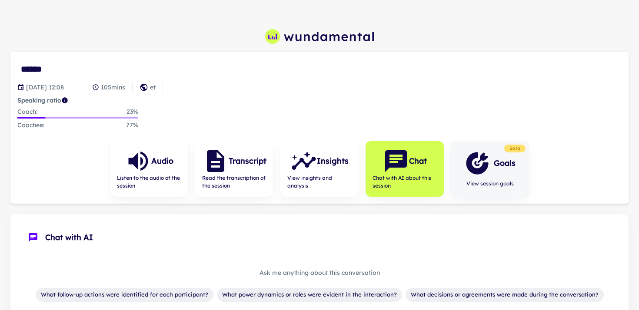
scroll to position [164, 0]
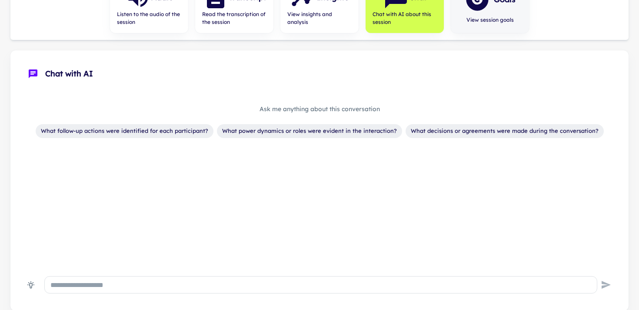
click at [482, 14] on div "Goals View session goals" at bounding box center [489, 5] width 65 height 56
